Goal: Information Seeking & Learning: Learn about a topic

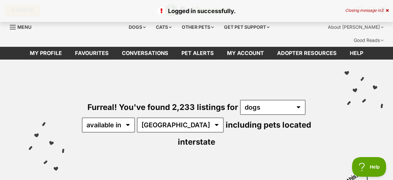
scroll to position [66, 0]
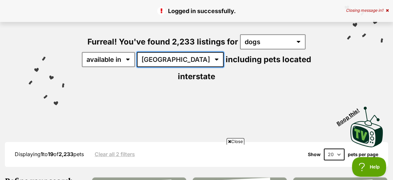
click at [178, 52] on select "Australia ACT NSW NT QLD SA TAS VIC WA" at bounding box center [180, 59] width 87 height 15
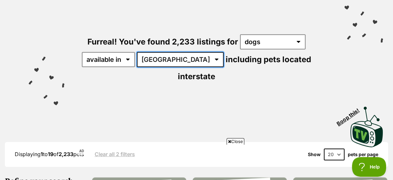
select select "NSW"
click at [138, 52] on select "Australia ACT NSW NT QLD SA TAS VIC WA" at bounding box center [180, 59] width 87 height 15
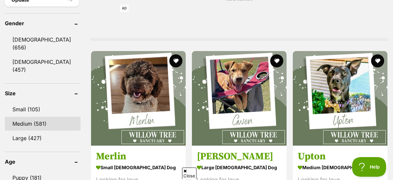
scroll to position [590, 0]
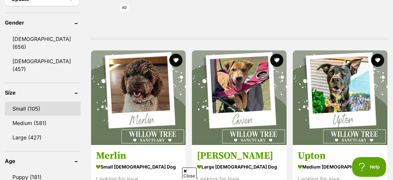
click at [25, 102] on link "Small (105)" at bounding box center [43, 109] width 76 height 14
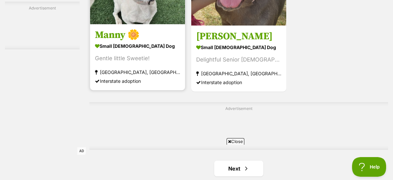
scroll to position [1507, 0]
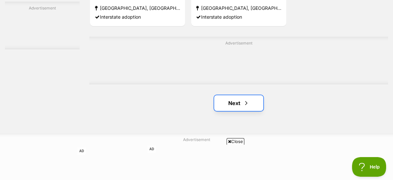
click at [239, 95] on link "Next" at bounding box center [238, 103] width 49 height 16
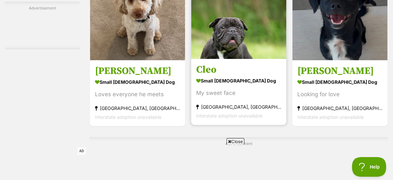
scroll to position [1245, 0]
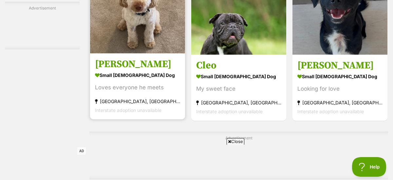
click at [117, 97] on strong "Hinton, NSW" at bounding box center [137, 101] width 85 height 9
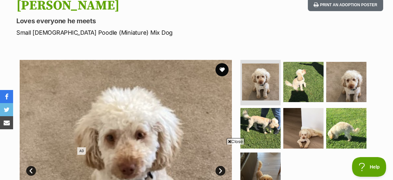
scroll to position [131, 0]
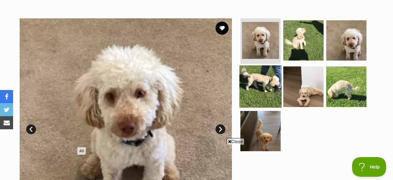
click at [258, 74] on img at bounding box center [261, 87] width 42 height 42
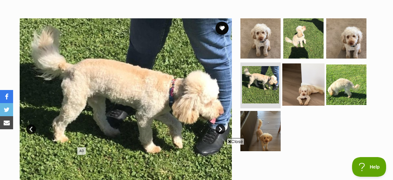
click at [300, 75] on img at bounding box center [303, 85] width 42 height 42
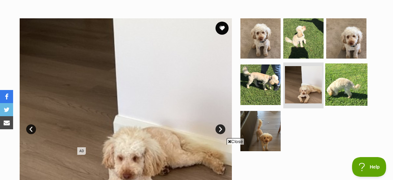
click at [337, 70] on img at bounding box center [346, 85] width 42 height 42
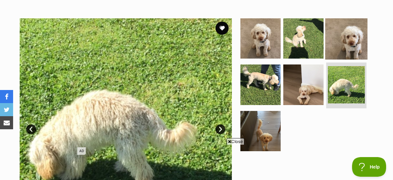
click at [352, 22] on img at bounding box center [346, 38] width 42 height 42
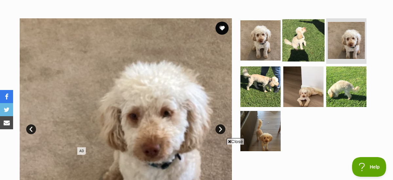
click at [304, 33] on img at bounding box center [303, 40] width 42 height 42
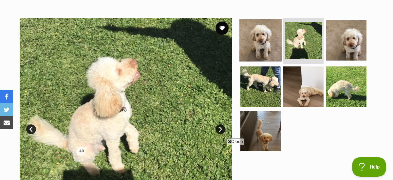
click at [272, 33] on img at bounding box center [261, 40] width 42 height 42
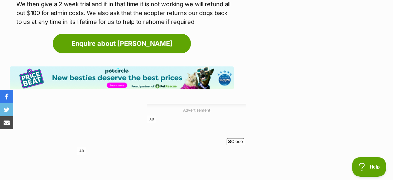
scroll to position [1016, 0]
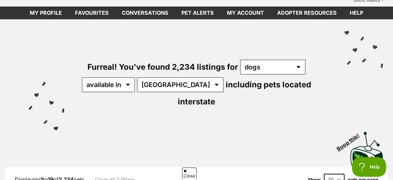
scroll to position [66, 0]
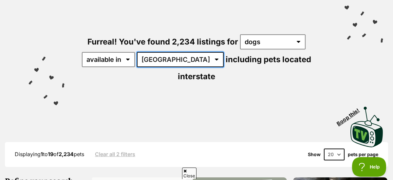
click at [181, 52] on select "Australia ACT NSW NT QLD SA TAS VIC WA" at bounding box center [180, 59] width 87 height 15
select select "NSW"
click at [138, 52] on select "Australia ACT NSW NT QLD SA TAS VIC WA" at bounding box center [180, 59] width 87 height 15
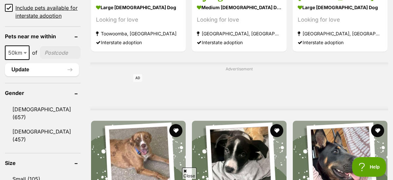
scroll to position [557, 0]
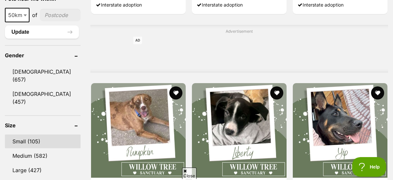
click at [25, 135] on link "Small (105)" at bounding box center [43, 142] width 76 height 14
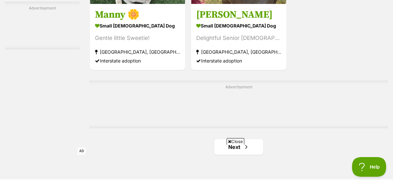
scroll to position [1475, 0]
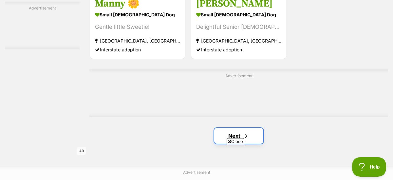
click at [240, 128] on link "Next" at bounding box center [238, 136] width 49 height 16
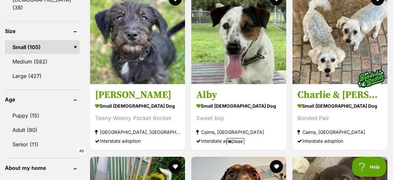
scroll to position [655, 0]
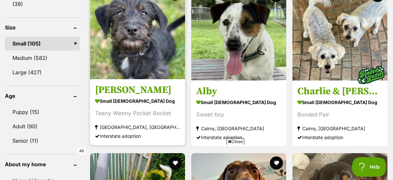
click at [111, 84] on h3 "Morris" at bounding box center [137, 90] width 85 height 12
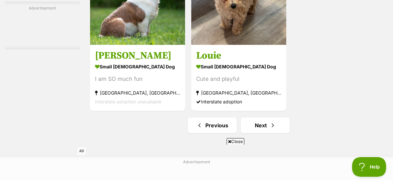
scroll to position [1475, 0]
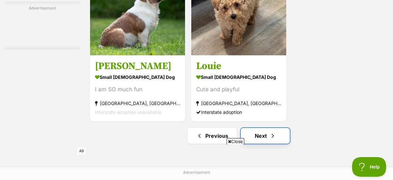
click at [263, 128] on link "Next" at bounding box center [265, 136] width 49 height 16
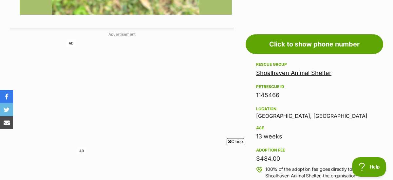
scroll to position [393, 0]
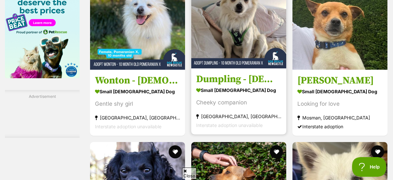
scroll to position [1114, 0]
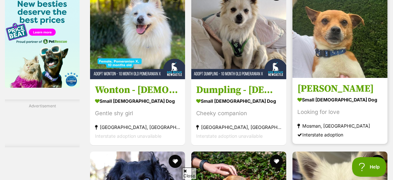
click at [317, 83] on h3 "[PERSON_NAME]" at bounding box center [340, 89] width 85 height 12
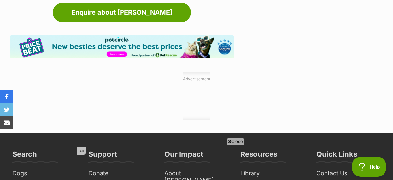
scroll to position [1180, 0]
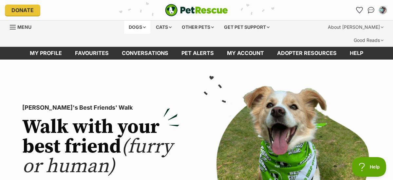
click at [133, 27] on div "Dogs" at bounding box center [137, 27] width 26 height 13
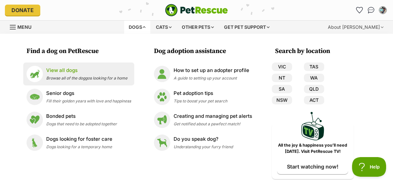
click at [71, 72] on p "View all dogs" at bounding box center [86, 71] width 81 height 8
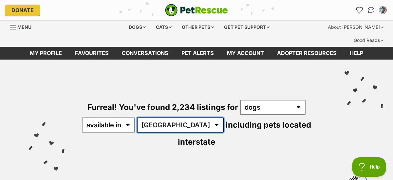
click at [177, 118] on select "Australia ACT NSW NT QLD SA TAS VIC WA" at bounding box center [180, 125] width 87 height 15
select select "NSW"
click at [138, 118] on select "Australia ACT NSW NT QLD SA TAS VIC WA" at bounding box center [180, 125] width 87 height 15
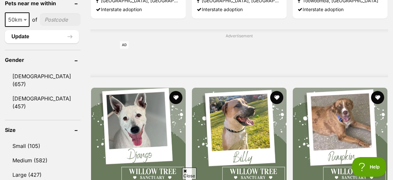
scroll to position [557, 0]
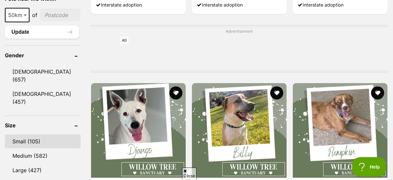
click at [24, 135] on link "Small (105)" at bounding box center [43, 142] width 76 height 14
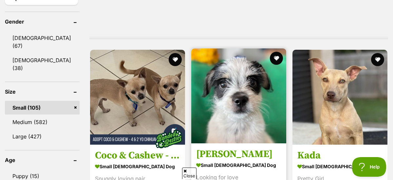
scroll to position [590, 0]
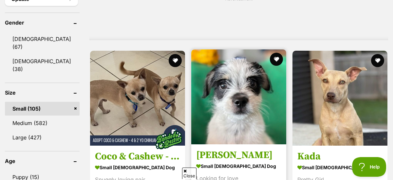
click at [218, 149] on h3 "[PERSON_NAME]" at bounding box center [238, 155] width 85 height 12
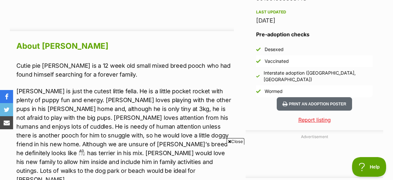
scroll to position [557, 0]
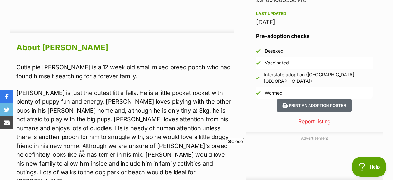
drag, startPoint x: 222, startPoint y: 80, endPoint x: 232, endPoint y: 83, distance: 10.5
click at [232, 88] on p "[PERSON_NAME] is just the cutest little fella. He is a little pocket rocket wit…" at bounding box center [125, 136] width 218 height 97
drag, startPoint x: 342, startPoint y: 148, endPoint x: 398, endPoint y: 137, distance: 57.0
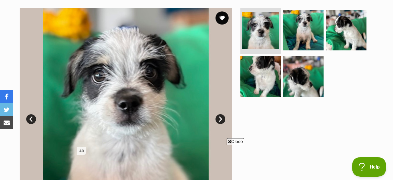
scroll to position [131, 0]
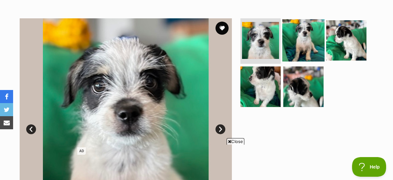
click at [314, 35] on img at bounding box center [303, 40] width 42 height 42
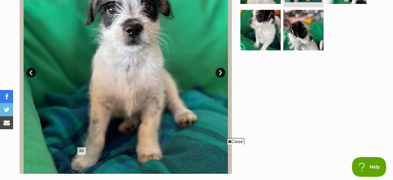
scroll to position [197, 0]
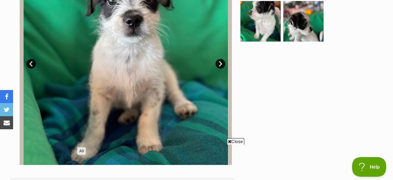
click at [241, 140] on span "Close" at bounding box center [236, 141] width 18 height 7
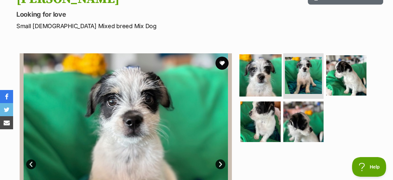
scroll to position [131, 0]
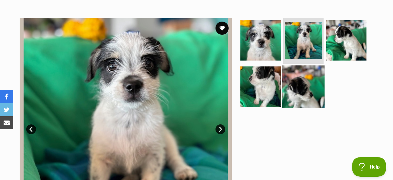
click at [306, 66] on img at bounding box center [303, 87] width 42 height 42
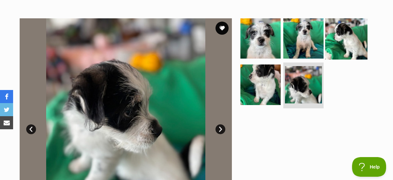
click at [357, 32] on img at bounding box center [346, 38] width 42 height 42
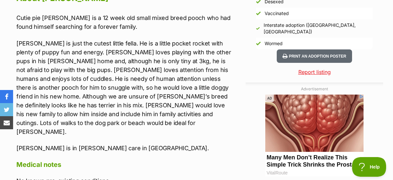
scroll to position [622, 0]
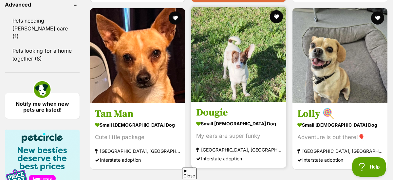
scroll to position [980, 0]
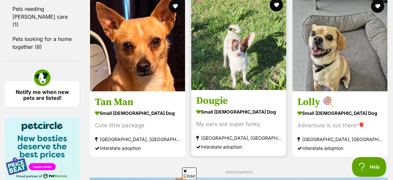
click at [218, 95] on h3 "Dougie" at bounding box center [238, 101] width 85 height 12
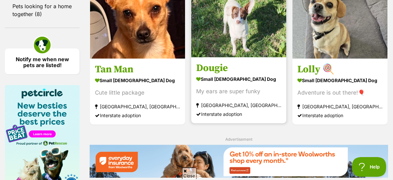
scroll to position [947, 0]
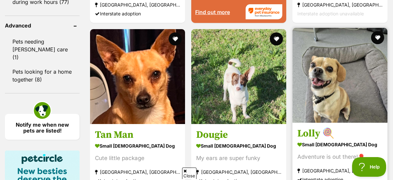
click at [345, 71] on img at bounding box center [340, 75] width 95 height 95
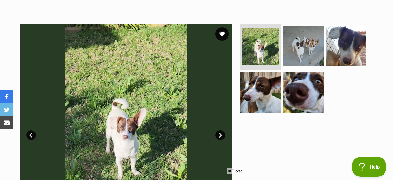
scroll to position [131, 0]
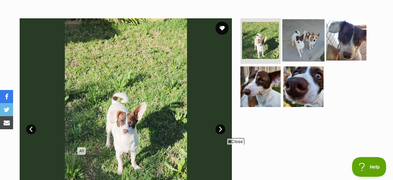
click at [306, 35] on img at bounding box center [303, 40] width 42 height 42
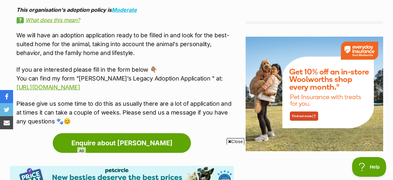
scroll to position [852, 0]
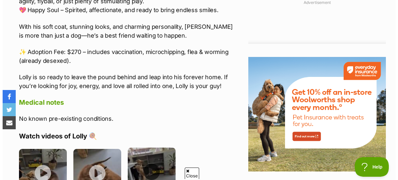
scroll to position [754, 0]
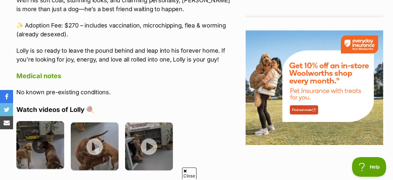
click at [38, 123] on img at bounding box center [40, 145] width 48 height 48
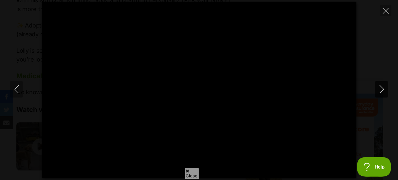
type input "100"
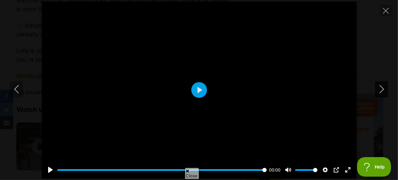
click at [383, 87] on icon "Next" at bounding box center [382, 89] width 8 height 8
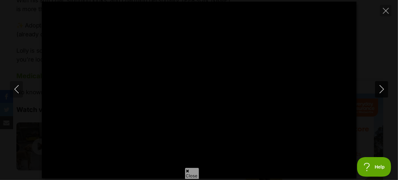
click at [384, 87] on icon "Next" at bounding box center [382, 89] width 8 height 8
type input "19.97"
click at [384, 87] on icon "Next" at bounding box center [382, 89] width 8 height 8
type input "62.86"
click at [384, 87] on icon "Next" at bounding box center [382, 89] width 8 height 8
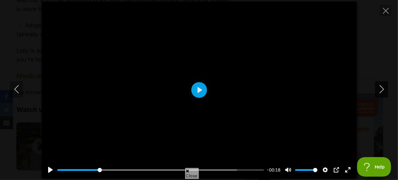
type input "3.3"
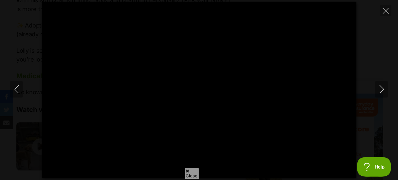
type input "39.37"
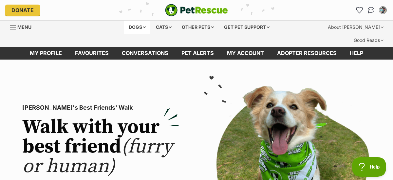
click at [134, 26] on div "Dogs" at bounding box center [137, 27] width 26 height 13
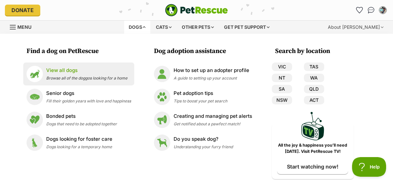
click at [61, 71] on p "View all dogs" at bounding box center [86, 71] width 81 height 8
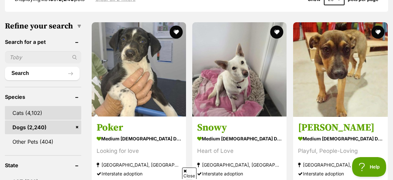
scroll to position [262, 0]
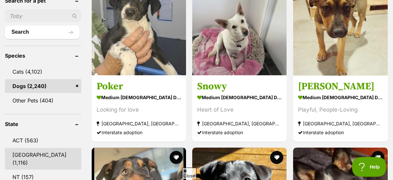
click at [24, 148] on link "NSW (1,116)" at bounding box center [43, 159] width 76 height 22
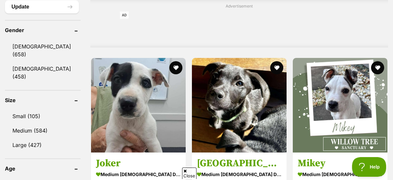
scroll to position [590, 0]
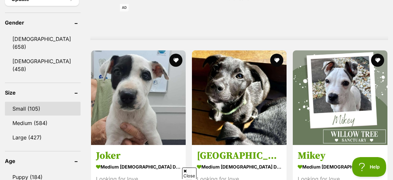
click at [22, 102] on link "Small (105)" at bounding box center [43, 109] width 76 height 14
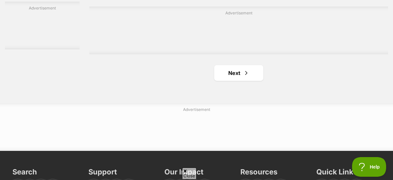
scroll to position [1573, 0]
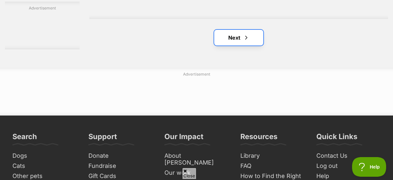
click at [237, 30] on link "Next" at bounding box center [238, 38] width 49 height 16
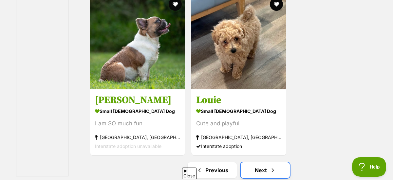
click at [265, 163] on link "Next" at bounding box center [265, 171] width 49 height 16
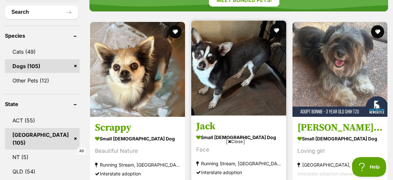
scroll to position [295, 0]
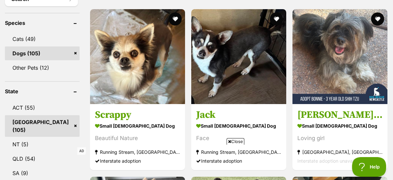
click at [240, 143] on span "Close" at bounding box center [236, 141] width 18 height 7
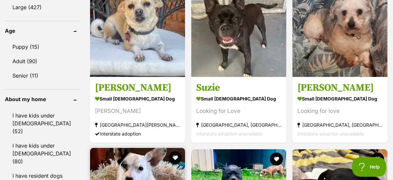
scroll to position [721, 0]
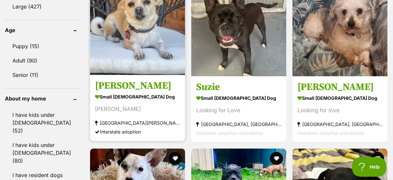
click at [119, 92] on strong "small [DEMOGRAPHIC_DATA] Dog" at bounding box center [137, 97] width 85 height 10
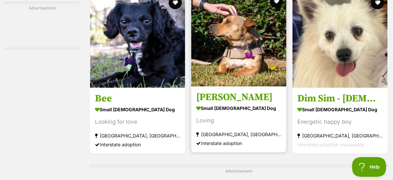
scroll to position [1278, 0]
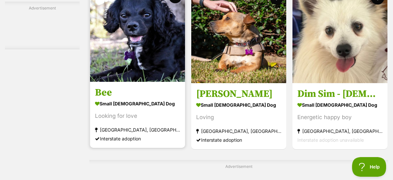
click at [121, 99] on strong "small female Dog" at bounding box center [137, 104] width 85 height 10
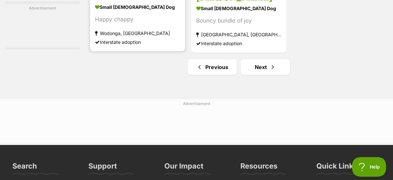
scroll to position [1606, 0]
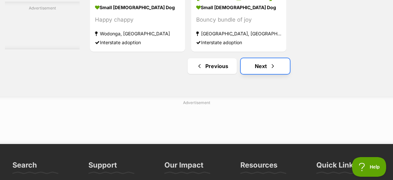
click at [261, 58] on link "Next" at bounding box center [265, 66] width 49 height 16
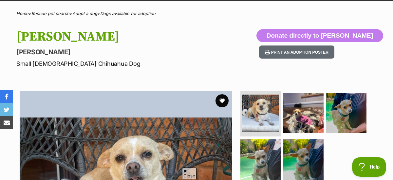
scroll to position [58, 0]
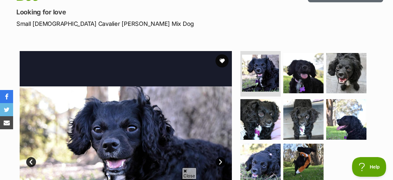
scroll to position [98, 0]
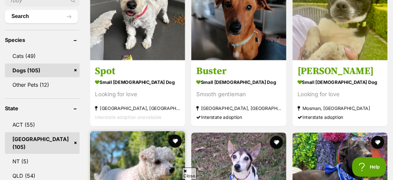
scroll to position [262, 0]
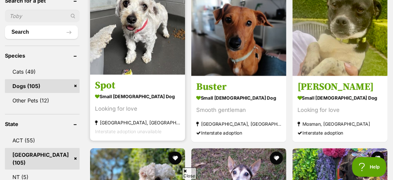
click at [119, 92] on strong "small female Dog" at bounding box center [137, 97] width 85 height 10
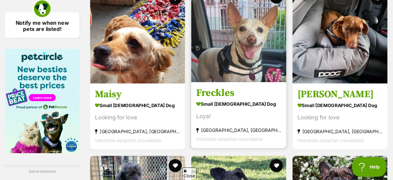
scroll to position [1016, 0]
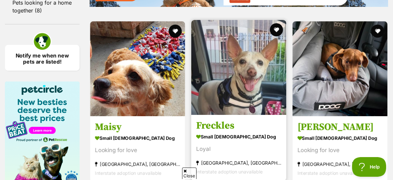
click at [214, 120] on h3 "Freckles" at bounding box center [238, 126] width 85 height 12
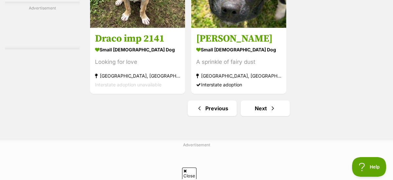
scroll to position [1540, 0]
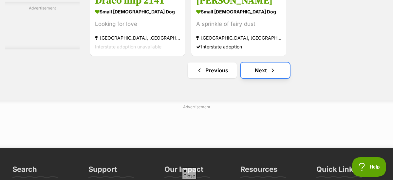
click at [264, 63] on link "Next" at bounding box center [265, 71] width 49 height 16
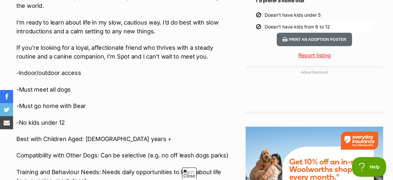
scroll to position [688, 0]
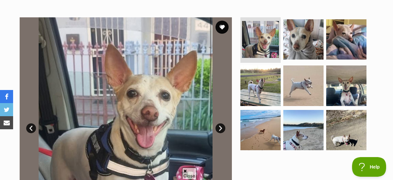
scroll to position [131, 0]
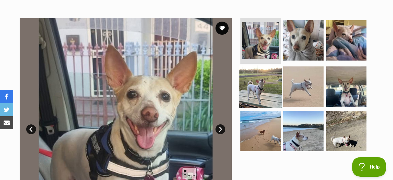
click at [248, 68] on img at bounding box center [261, 87] width 42 height 42
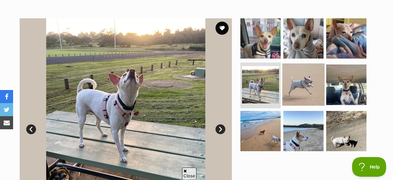
click at [293, 68] on img at bounding box center [303, 85] width 42 height 42
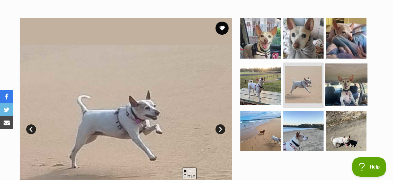
click at [358, 64] on img at bounding box center [346, 85] width 42 height 42
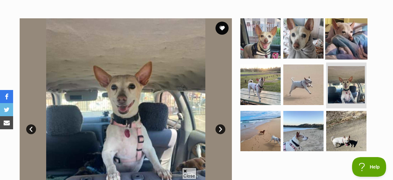
click at [344, 34] on img at bounding box center [346, 38] width 42 height 42
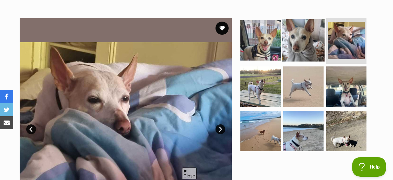
click at [316, 36] on img at bounding box center [303, 40] width 42 height 42
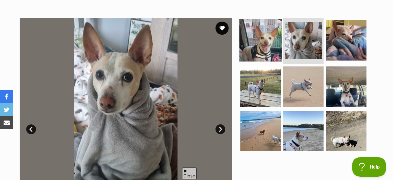
click at [269, 39] on img at bounding box center [261, 40] width 42 height 42
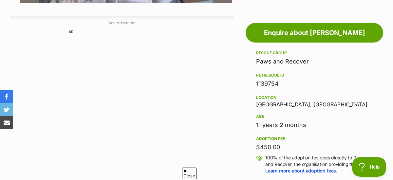
scroll to position [360, 0]
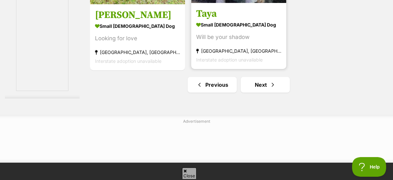
scroll to position [1540, 0]
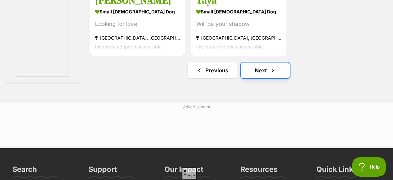
click at [259, 63] on link "Next" at bounding box center [265, 71] width 49 height 16
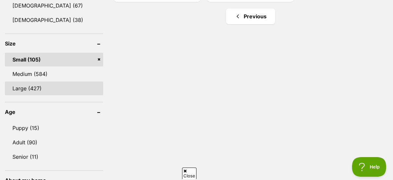
scroll to position [655, 0]
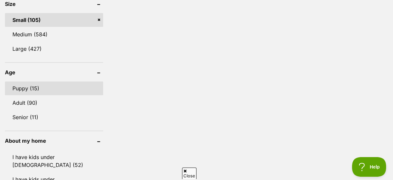
click at [21, 82] on link "Puppy (15)" at bounding box center [54, 89] width 98 height 14
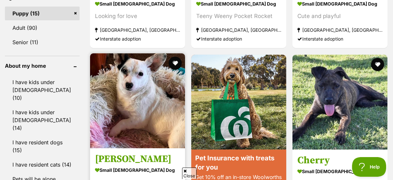
scroll to position [688, 0]
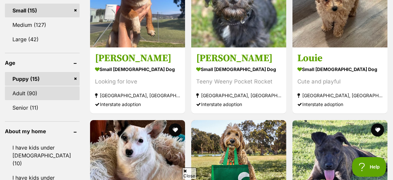
click at [22, 87] on link "Adult (90)" at bounding box center [42, 94] width 75 height 14
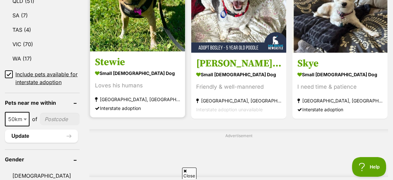
scroll to position [459, 0]
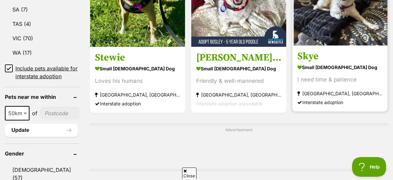
click at [313, 50] on h3 "Skye" at bounding box center [340, 56] width 85 height 12
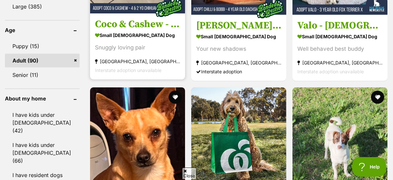
scroll to position [786, 0]
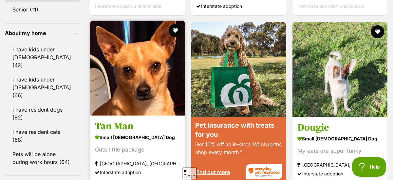
click at [120, 120] on h3 "Tan Man" at bounding box center [137, 126] width 85 height 12
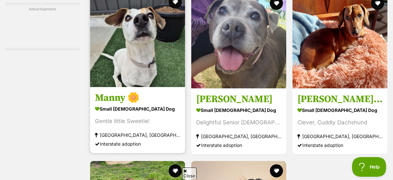
scroll to position [1212, 0]
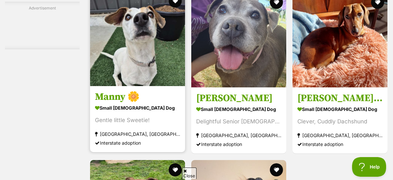
click at [107, 91] on h3 "Manny 🌼" at bounding box center [137, 97] width 85 height 12
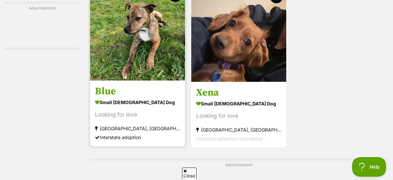
scroll to position [1376, 0]
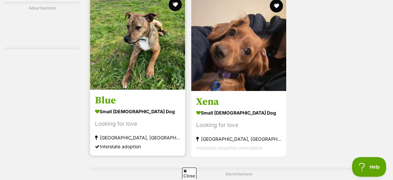
click at [160, 60] on img at bounding box center [137, 42] width 95 height 95
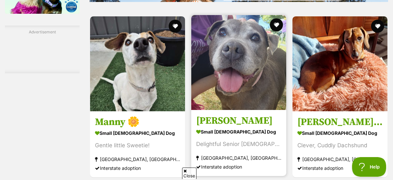
scroll to position [1180, 0]
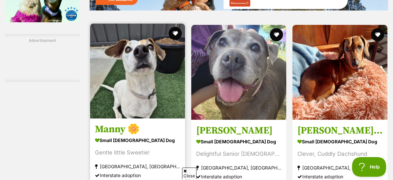
click at [109, 124] on h3 "Manny 🌼" at bounding box center [137, 130] width 85 height 12
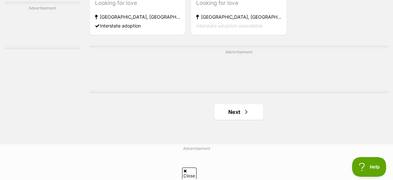
scroll to position [1507, 0]
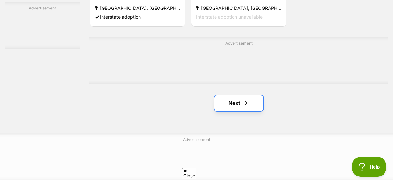
click at [231, 95] on link "Next" at bounding box center [238, 103] width 49 height 16
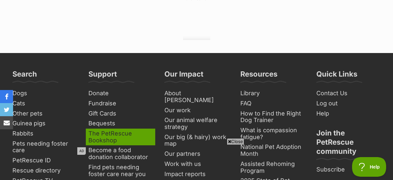
scroll to position [1639, 0]
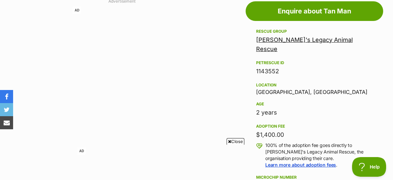
scroll to position [393, 0]
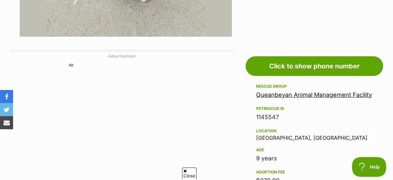
scroll to position [360, 0]
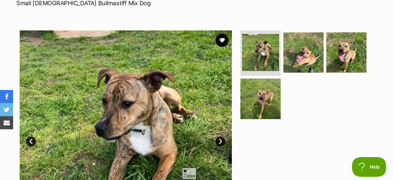
scroll to position [98, 0]
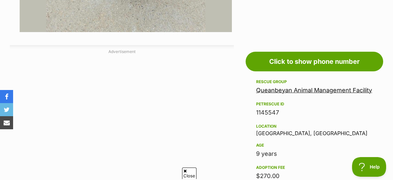
scroll to position [360, 0]
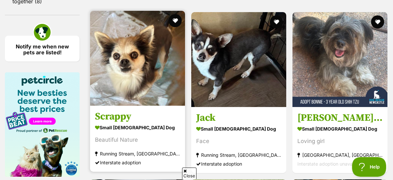
scroll to position [1016, 0]
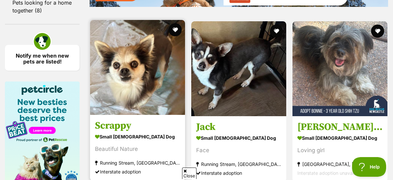
click at [120, 120] on h3 "Scrappy" at bounding box center [137, 126] width 85 height 12
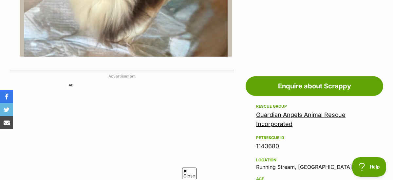
scroll to position [327, 0]
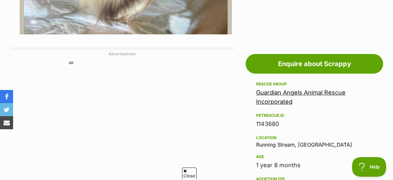
drag, startPoint x: 256, startPoint y: 131, endPoint x: 334, endPoint y: 138, distance: 77.7
drag, startPoint x: 334, startPoint y: 138, endPoint x: 293, endPoint y: 133, distance: 40.6
copy div "Running Stream, [GEOGRAPHIC_DATA] Age"
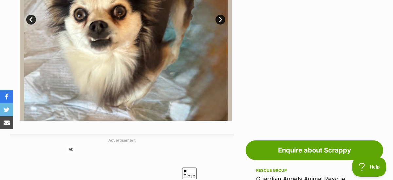
scroll to position [197, 0]
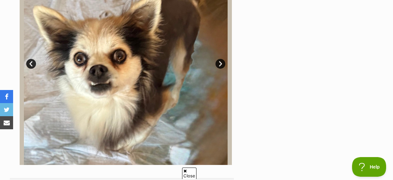
click at [221, 59] on link "Next" at bounding box center [221, 64] width 10 height 10
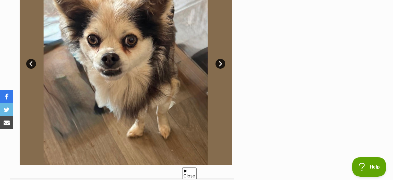
click at [221, 59] on link "Next" at bounding box center [221, 64] width 10 height 10
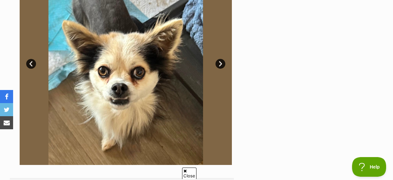
click at [221, 59] on link "Next" at bounding box center [221, 64] width 10 height 10
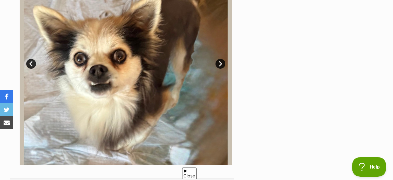
click at [221, 59] on link "Next" at bounding box center [221, 64] width 10 height 10
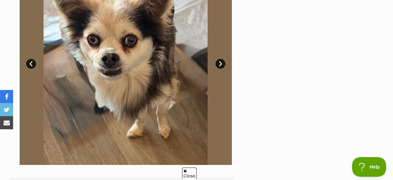
click at [221, 59] on link "Next" at bounding box center [221, 64] width 10 height 10
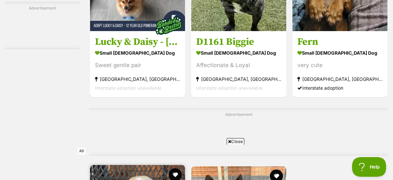
scroll to position [1278, 0]
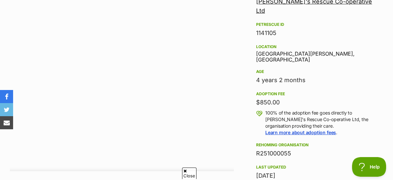
scroll to position [393, 0]
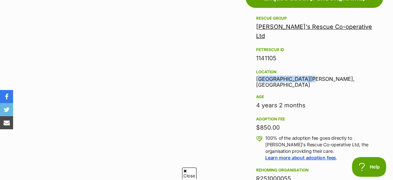
drag, startPoint x: 256, startPoint y: 56, endPoint x: 312, endPoint y: 58, distance: 56.1
click at [312, 68] on div "Location [GEOGRAPHIC_DATA][PERSON_NAME], [GEOGRAPHIC_DATA]" at bounding box center [314, 78] width 117 height 20
drag, startPoint x: 312, startPoint y: 58, endPoint x: 294, endPoint y: 53, distance: 18.6
copy div "[GEOGRAPHIC_DATA][PERSON_NAME], [GEOGRAPHIC_DATA]"
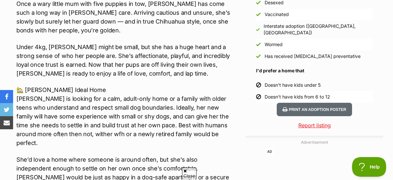
scroll to position [622, 0]
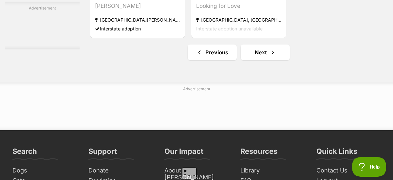
scroll to position [1573, 0]
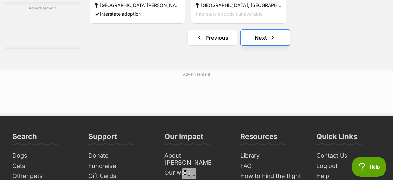
click at [258, 30] on link "Next" at bounding box center [265, 38] width 49 height 16
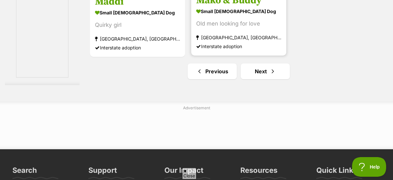
scroll to position [1606, 0]
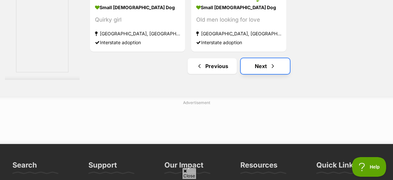
click at [267, 58] on link "Next" at bounding box center [265, 66] width 49 height 16
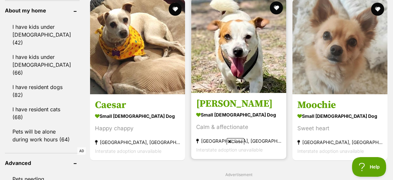
scroll to position [819, 0]
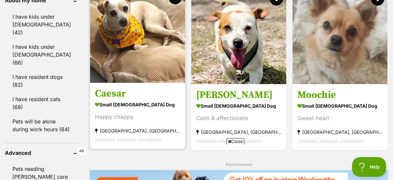
click at [113, 87] on h3 "Caesar" at bounding box center [137, 93] width 85 height 12
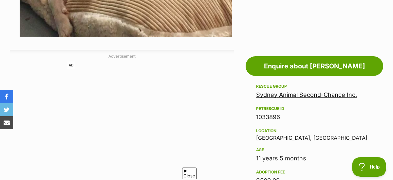
scroll to position [327, 0]
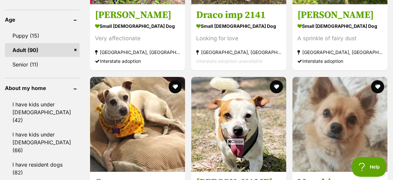
scroll to position [717, 0]
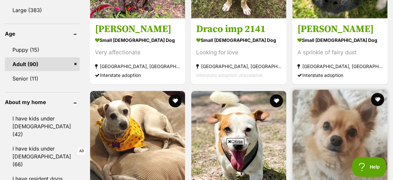
click at [321, 90] on img at bounding box center [340, 137] width 95 height 95
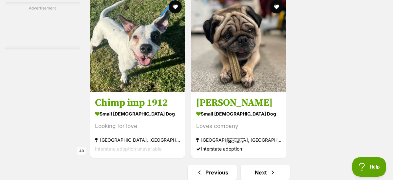
scroll to position [1438, 0]
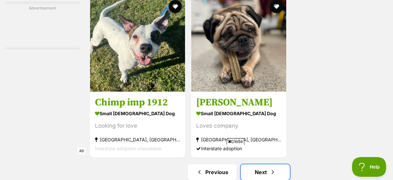
click at [259, 165] on link "Next" at bounding box center [265, 173] width 49 height 16
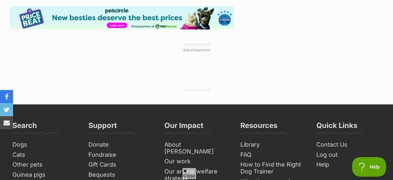
scroll to position [950, 0]
